Goal: Information Seeking & Learning: Learn about a topic

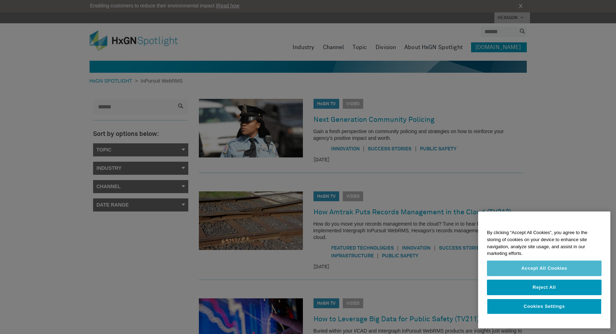
click at [545, 261] on button "Accept All Cookies" at bounding box center [544, 268] width 115 height 16
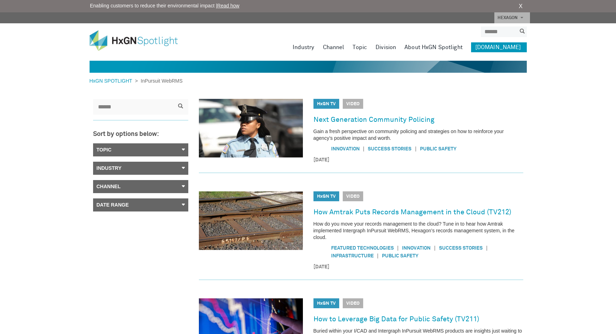
click at [183, 148] on link "Topic" at bounding box center [140, 149] width 95 height 13
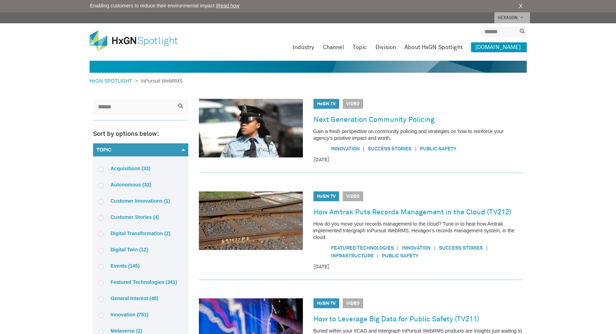
click at [133, 165] on label "Acquisitions (33)" at bounding box center [140, 168] width 85 height 6
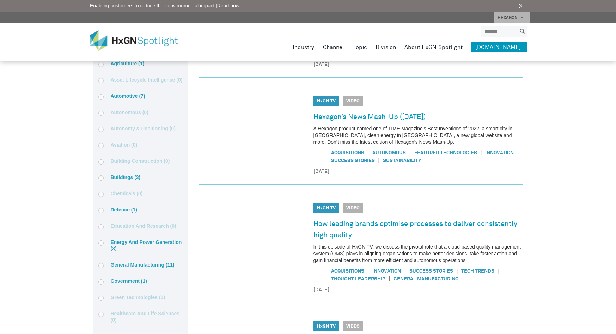
scroll to position [141, 0]
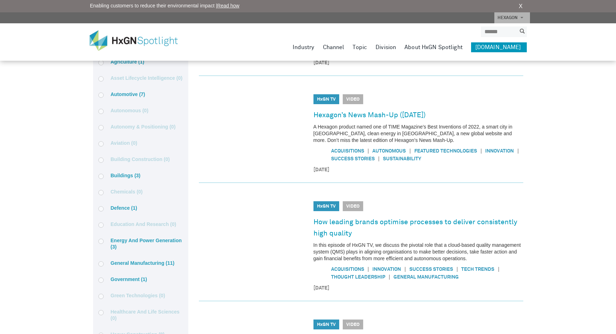
click at [117, 210] on label "Defence (1)" at bounding box center [140, 208] width 85 height 6
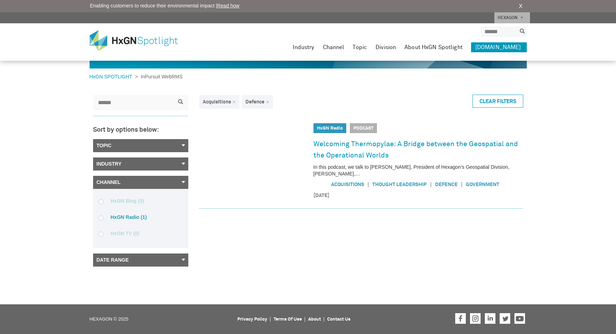
scroll to position [4, 0]
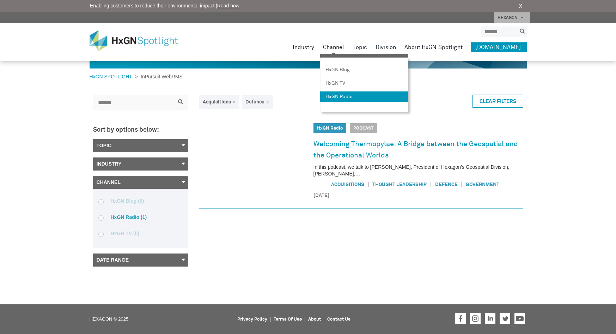
click at [338, 98] on link "HxGN Radio" at bounding box center [364, 96] width 88 height 11
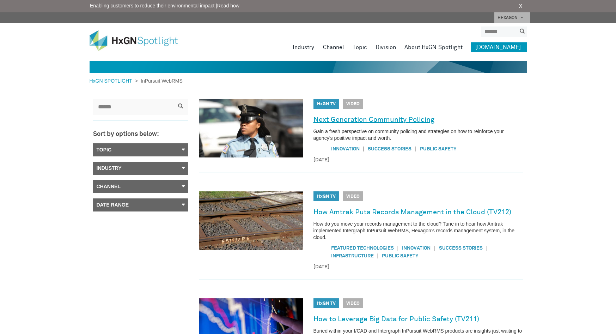
click at [340, 118] on link "Next Generation Community Policing" at bounding box center [374, 119] width 121 height 11
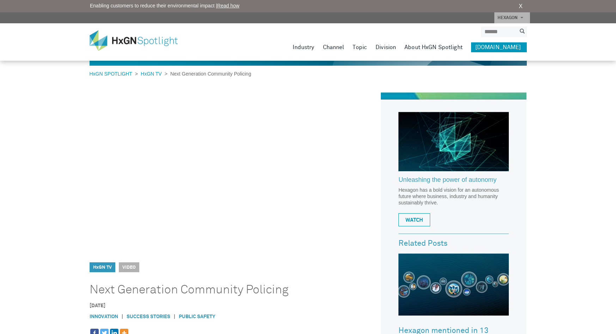
scroll to position [35, 0]
